Goal: Find contact information: Obtain details needed to contact an individual or organization

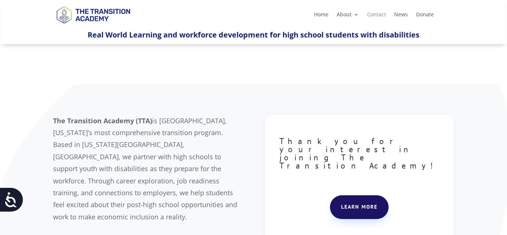
click at [370, 16] on link "Contact" at bounding box center [376, 16] width 19 height 8
